Goal: Task Accomplishment & Management: Manage account settings

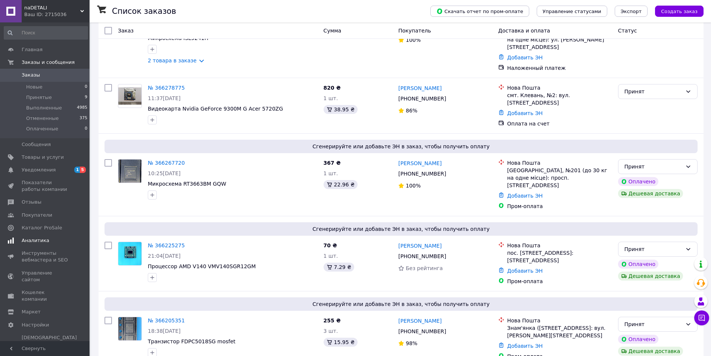
scroll to position [75, 0]
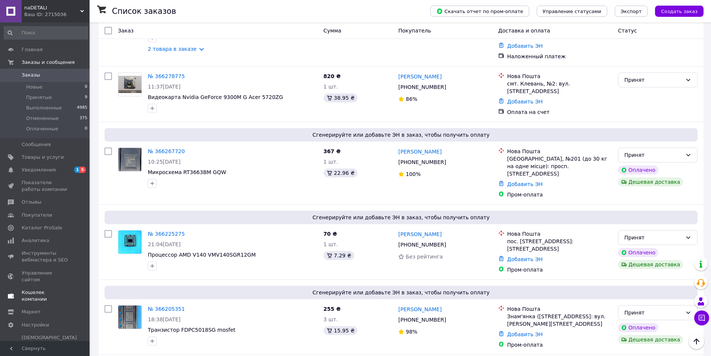
click at [38, 289] on span "Кошелек компании" at bounding box center [45, 295] width 47 height 13
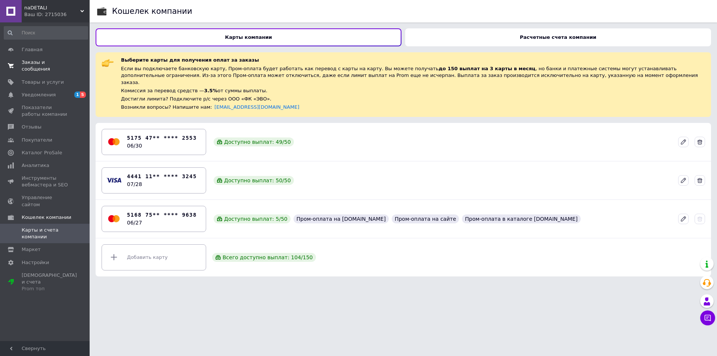
click at [31, 61] on span "Заказы и сообщения" at bounding box center [45, 65] width 47 height 13
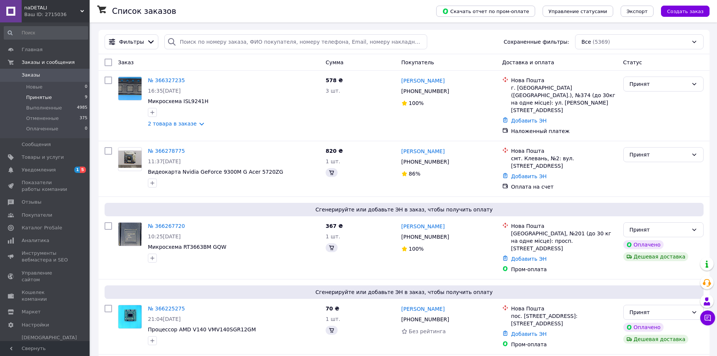
click at [36, 99] on span "Принятые" at bounding box center [39, 97] width 26 height 7
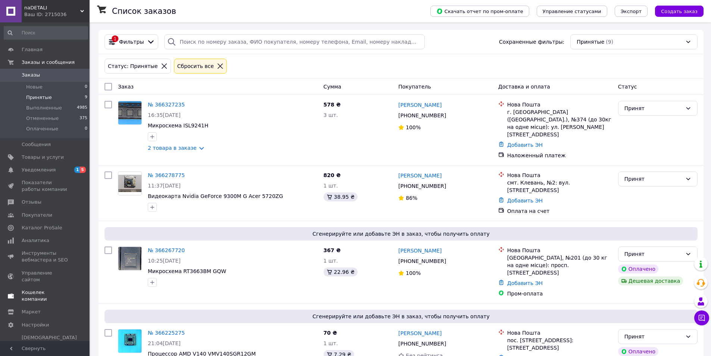
click at [35, 289] on span "Кошелек компании" at bounding box center [45, 295] width 47 height 13
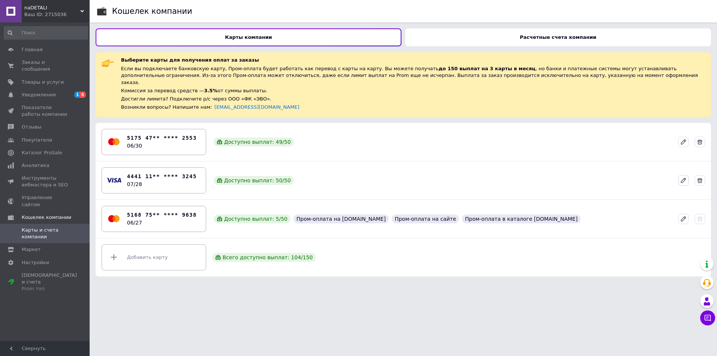
click at [683, 177] on icon at bounding box center [683, 180] width 7 height 7
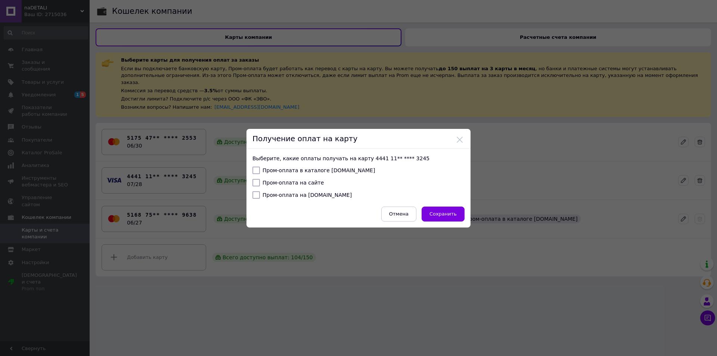
click at [257, 169] on input "Пром-оплата в каталоге [DOMAIN_NAME]" at bounding box center [255, 170] width 7 height 7
checkbox input "true"
click at [254, 185] on input "Пром-оплата на сайте" at bounding box center [255, 182] width 7 height 7
checkbox input "true"
click at [258, 195] on input "Пром-оплата на [DOMAIN_NAME]" at bounding box center [255, 194] width 7 height 7
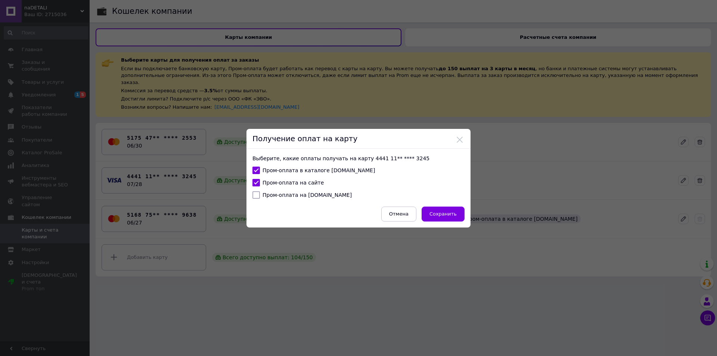
checkbox input "true"
click at [450, 215] on span "Сохранить" at bounding box center [442, 214] width 27 height 6
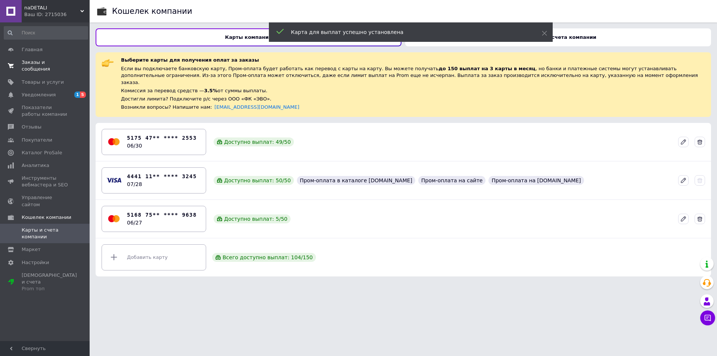
click at [41, 64] on span "Заказы и сообщения" at bounding box center [45, 65] width 47 height 13
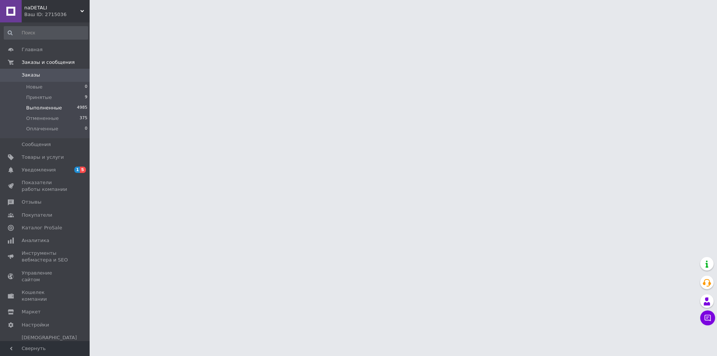
click at [39, 109] on span "Выполненные" at bounding box center [44, 108] width 36 height 7
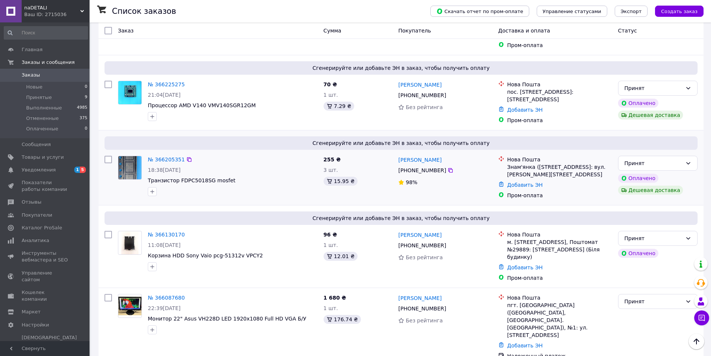
scroll to position [261, 0]
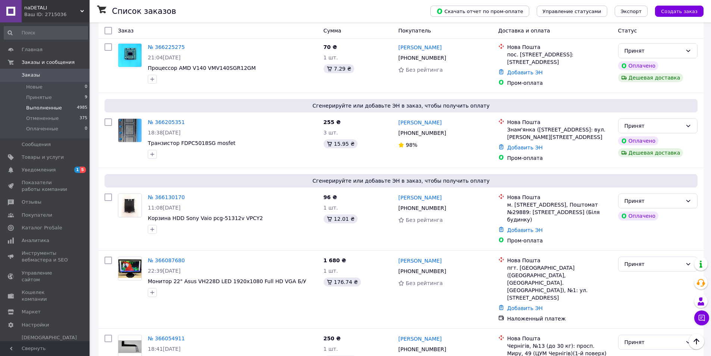
click at [54, 106] on span "Выполненные" at bounding box center [44, 108] width 36 height 7
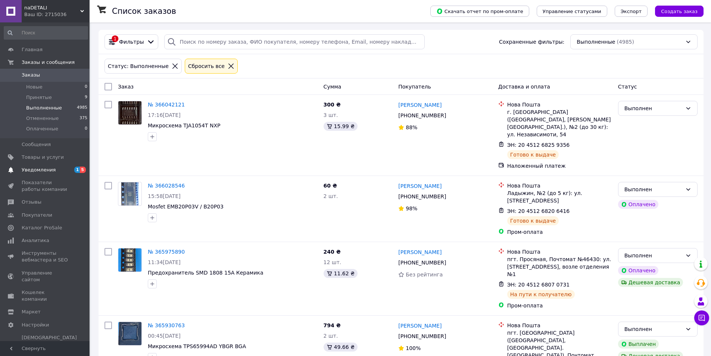
click at [41, 168] on span "Уведомления" at bounding box center [39, 170] width 34 height 7
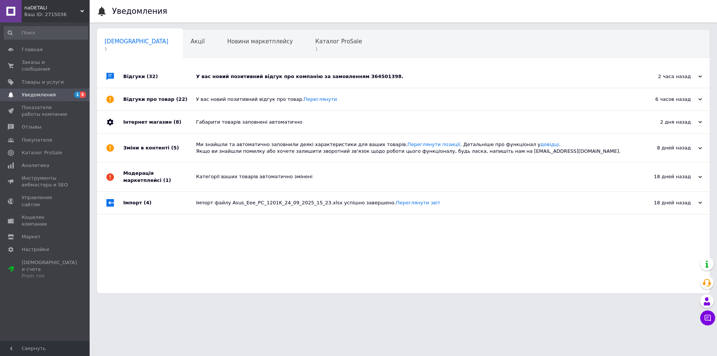
click at [273, 78] on div "У вас новий позитивний відгук про компанію за замовленням 364501398." at bounding box center [411, 76] width 431 height 7
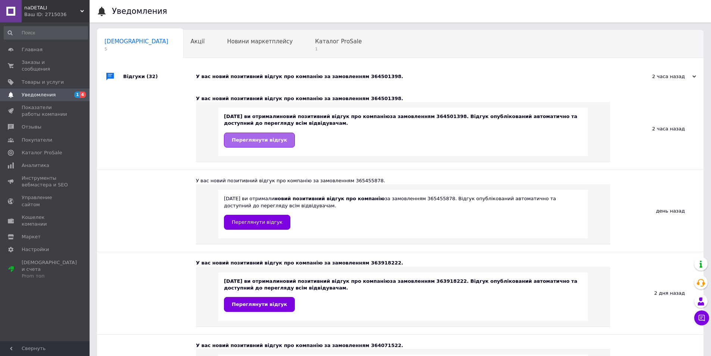
click at [249, 141] on span "Переглянути відгук" at bounding box center [259, 140] width 55 height 6
click at [59, 62] on span "Заказы и сообщения" at bounding box center [45, 65] width 47 height 13
